Goal: Check status: Check status

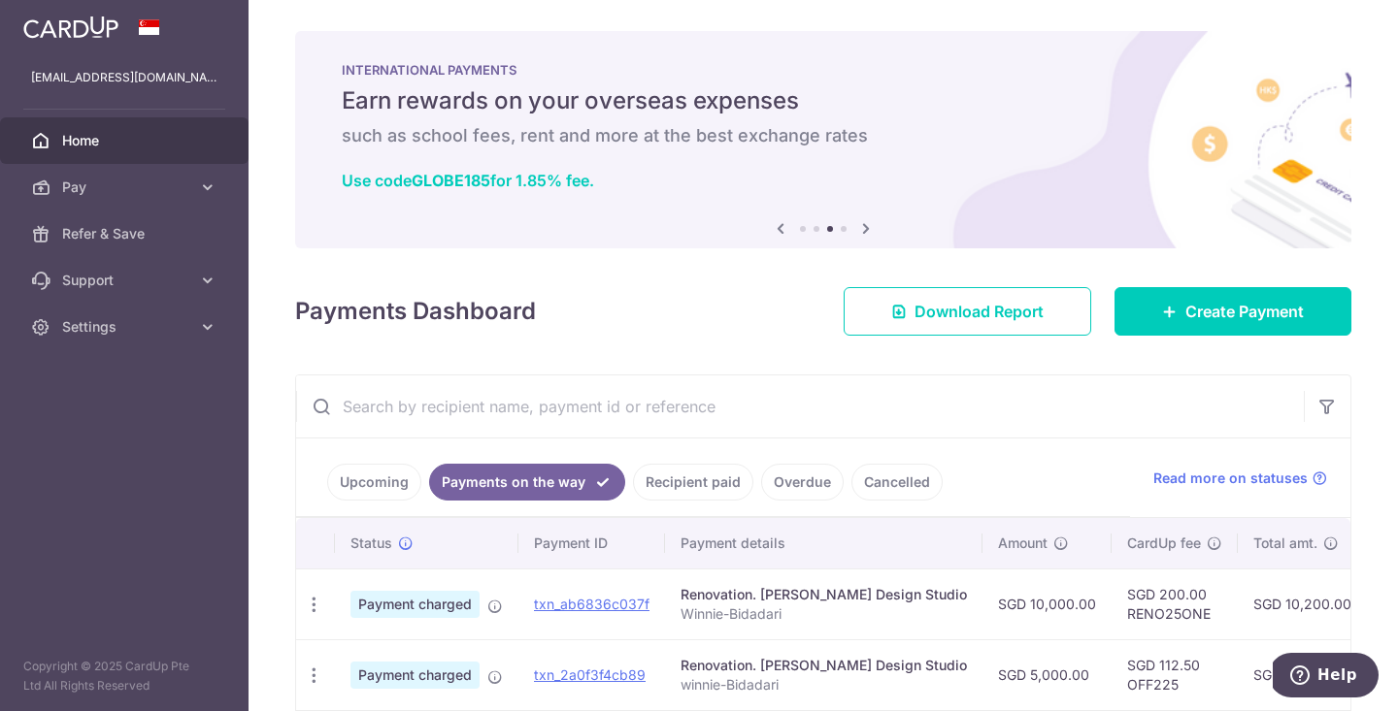
scroll to position [0, 312]
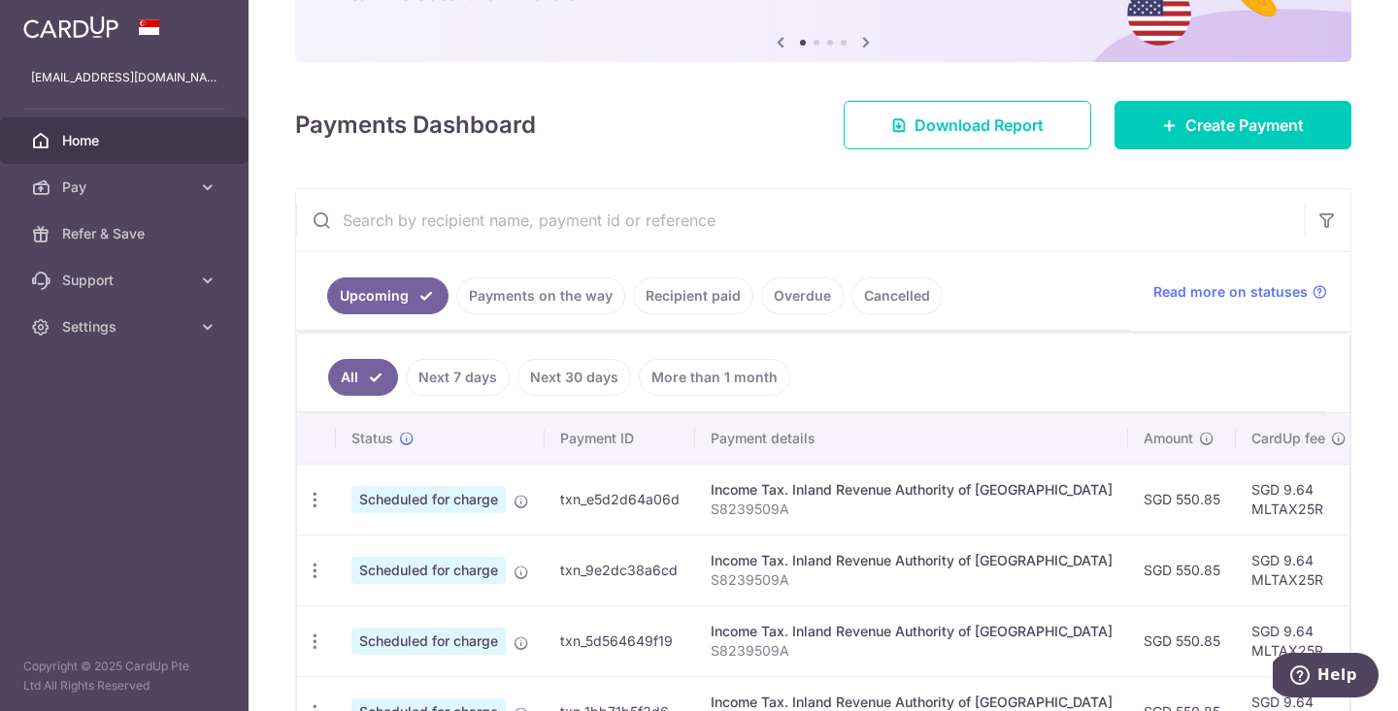
scroll to position [193, 0]
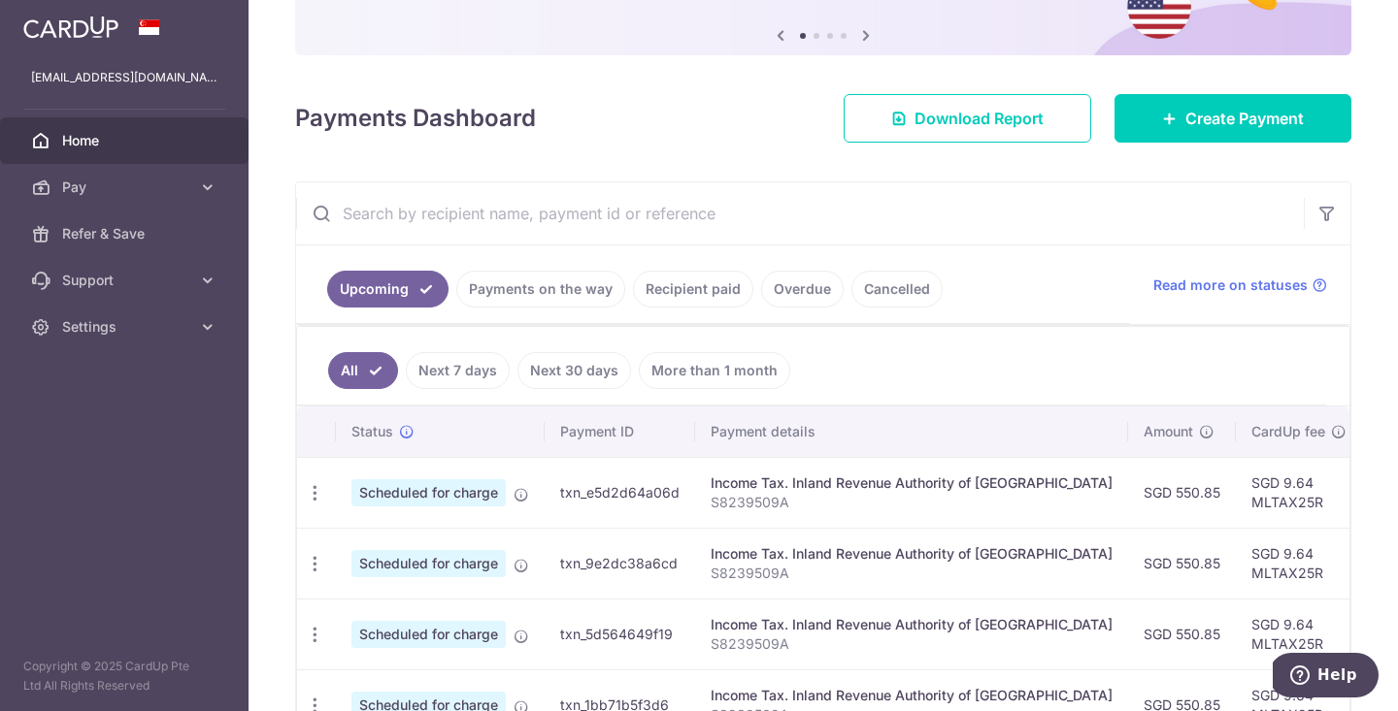
click at [564, 279] on link "Payments on the way" at bounding box center [540, 289] width 169 height 37
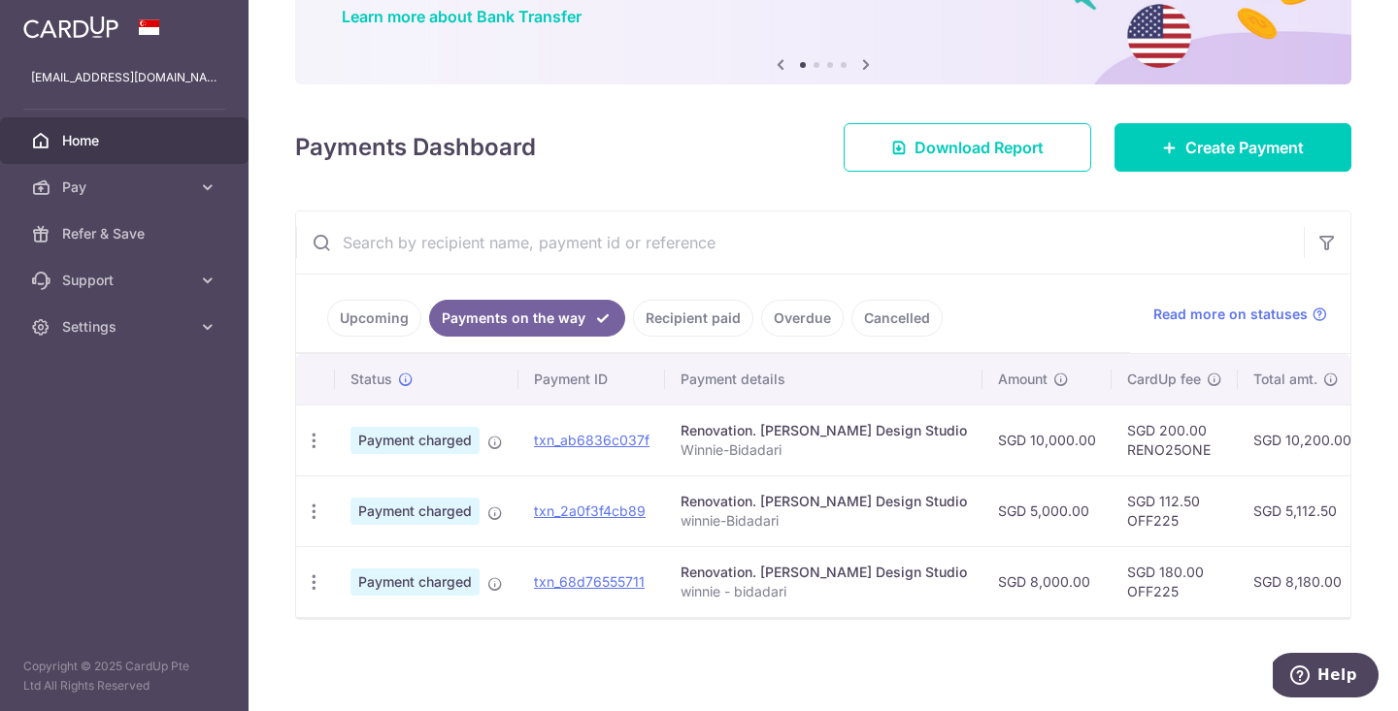
scroll to position [164, 0]
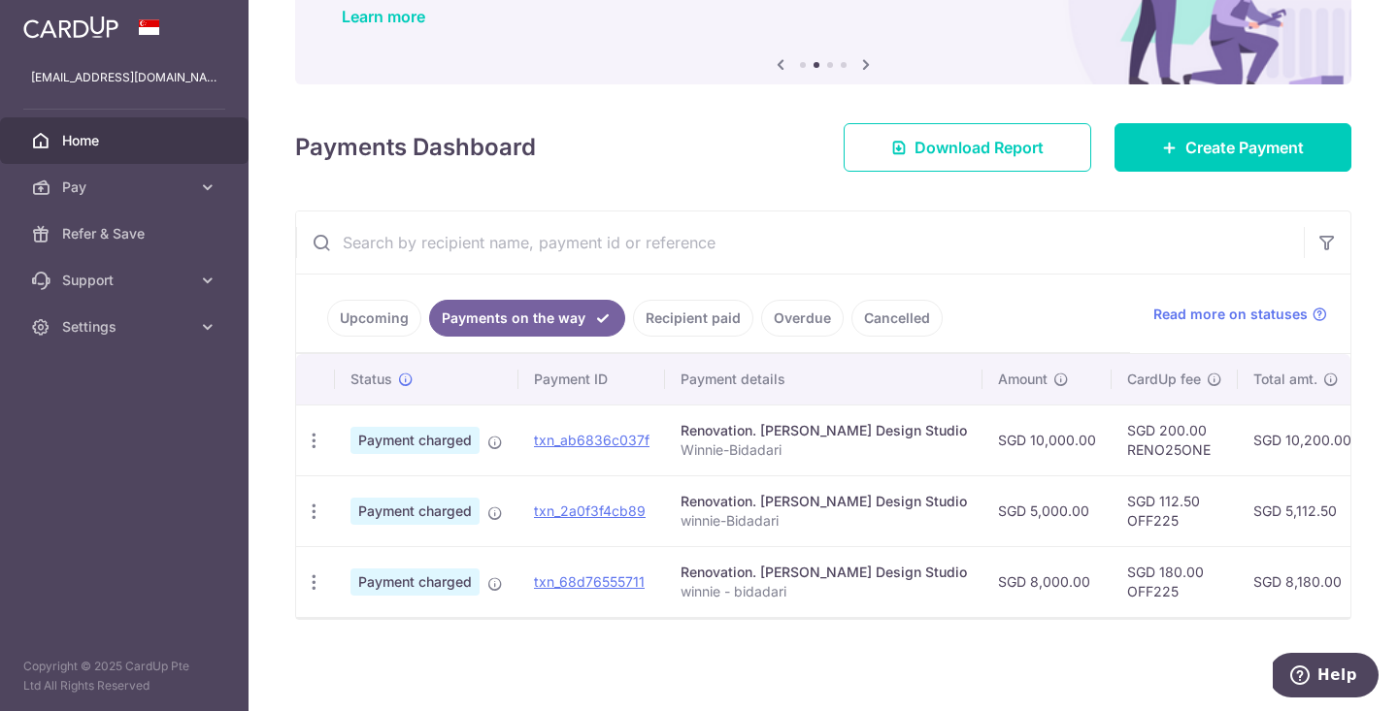
click at [711, 321] on link "Recipient paid" at bounding box center [693, 318] width 120 height 37
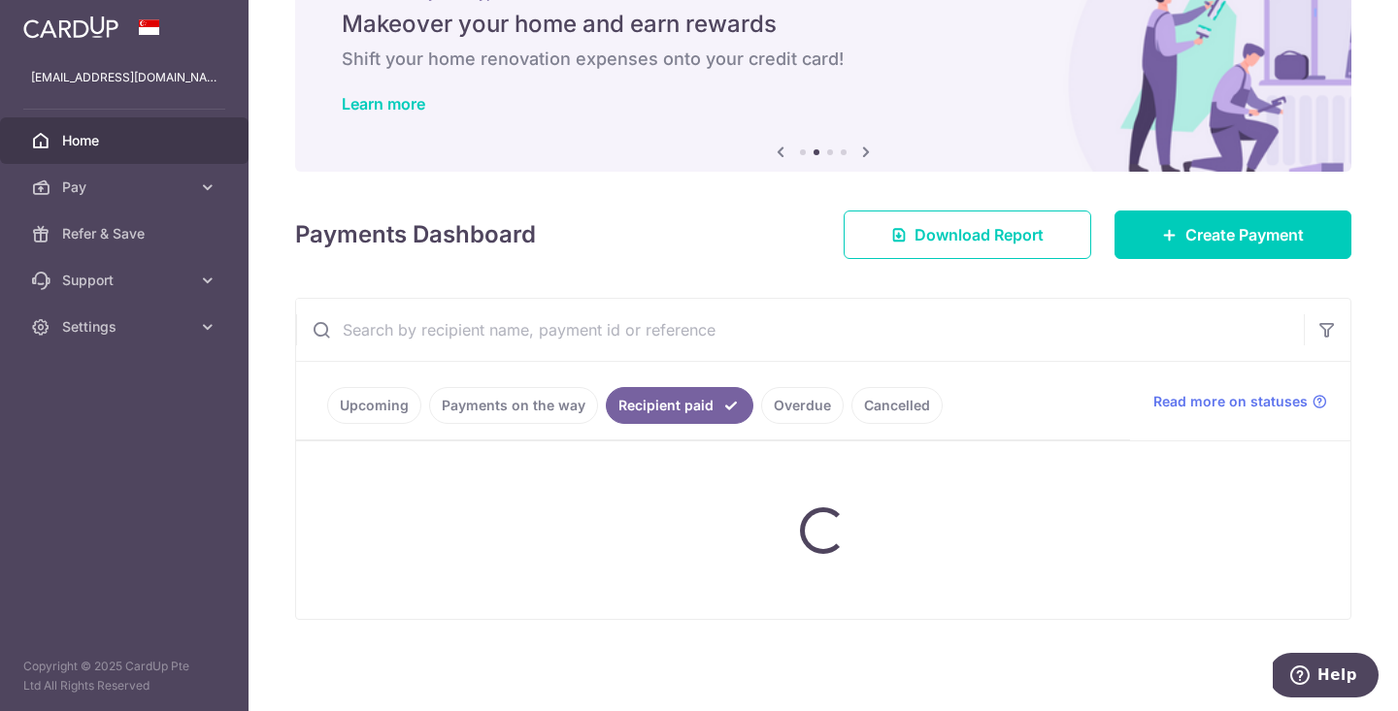
scroll to position [77, 0]
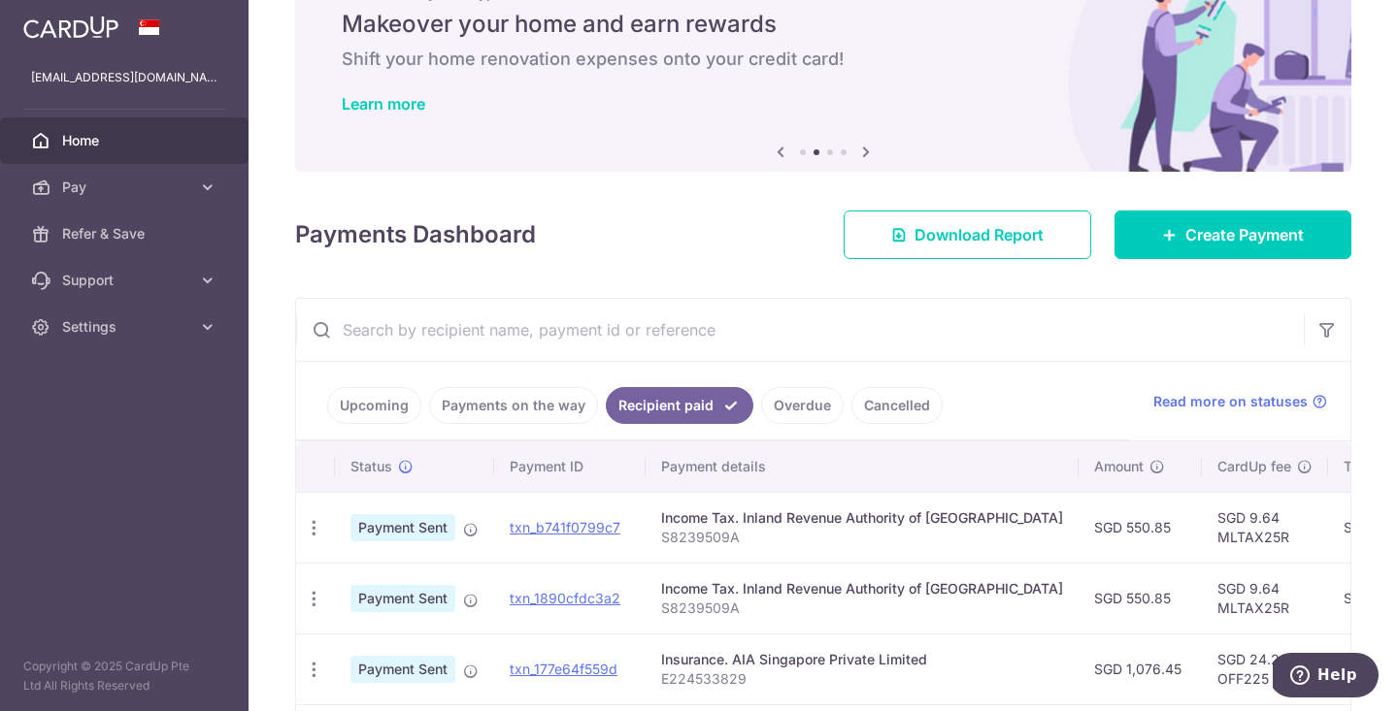
click at [544, 406] on link "Payments on the way" at bounding box center [513, 405] width 169 height 37
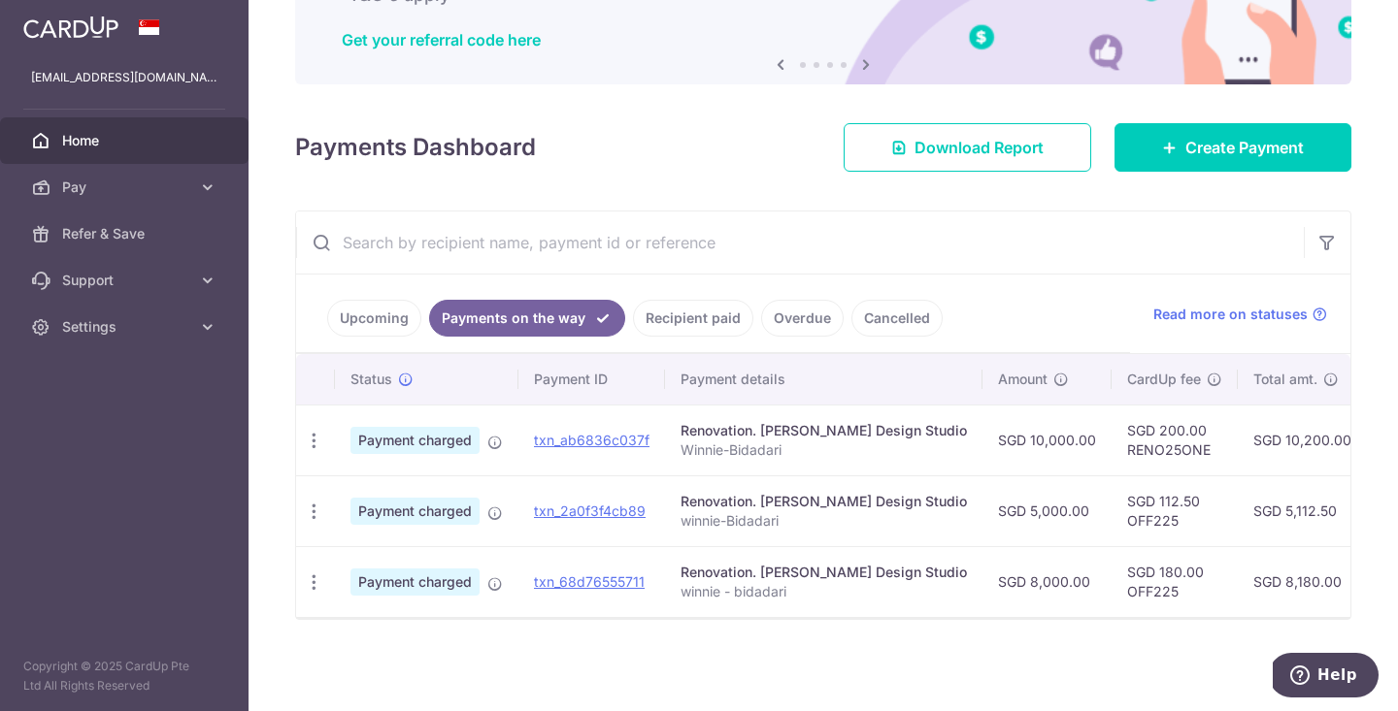
scroll to position [0, 0]
